Goal: Check status: Check status

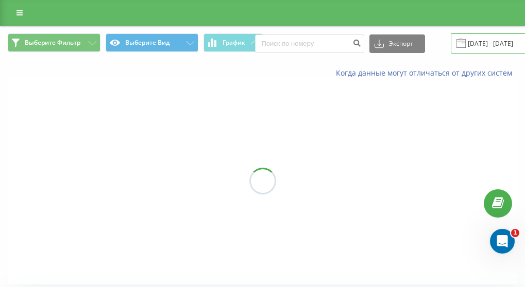
click at [485, 42] on input "[DATE] - [DATE]" at bounding box center [512, 43] width 125 height 20
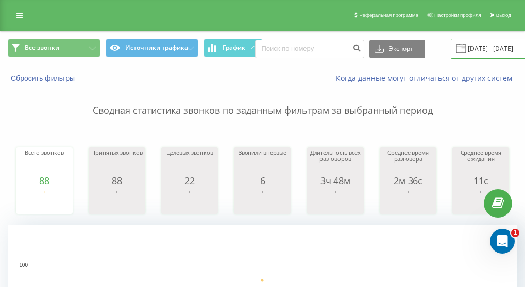
click at [491, 47] on input "[DATE] - [DATE]" at bounding box center [512, 49] width 125 height 20
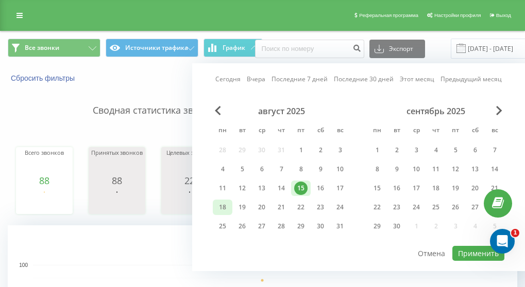
click at [222, 206] on div "18" at bounding box center [222, 207] width 13 height 13
click at [471, 253] on button "Применить" at bounding box center [478, 253] width 52 height 15
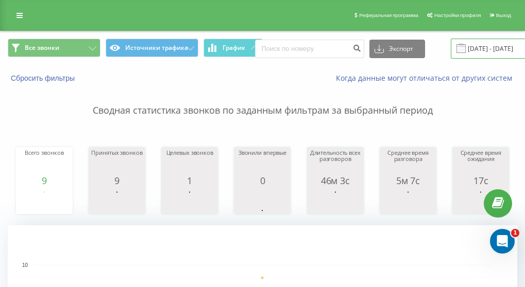
click at [486, 46] on input "18.08.2025 - 18.08.2025" at bounding box center [512, 49] width 125 height 20
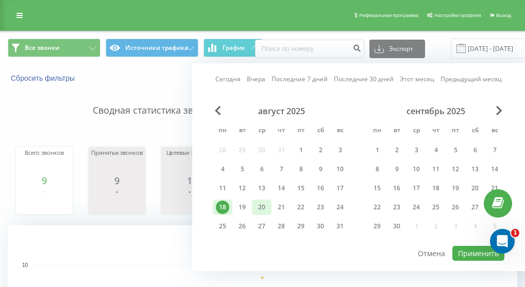
click at [265, 206] on div "20" at bounding box center [261, 207] width 13 height 13
click at [477, 254] on button "Применить" at bounding box center [478, 253] width 52 height 15
type input "20.08.2025 - 20.08.2025"
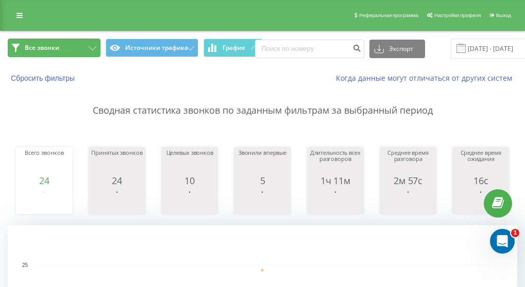
click at [44, 54] on button "Все звонки" at bounding box center [54, 48] width 93 height 19
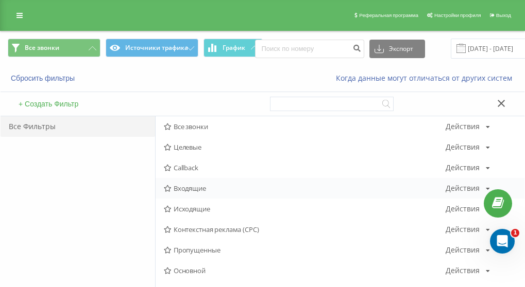
click at [205, 191] on span "Входящие" at bounding box center [305, 188] width 282 height 7
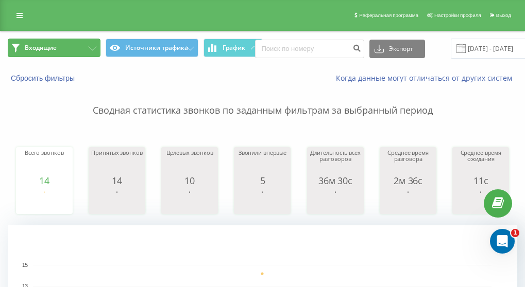
click at [58, 55] on button "Входящие" at bounding box center [54, 48] width 93 height 19
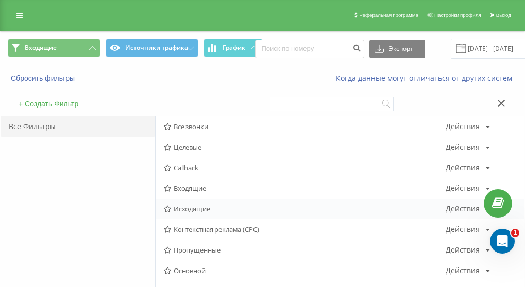
click at [197, 205] on span "Исходящие" at bounding box center [305, 208] width 282 height 7
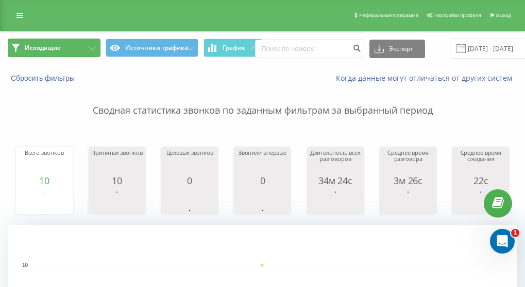
click at [71, 49] on button "Исходящие" at bounding box center [54, 48] width 93 height 19
